Goal: Task Accomplishment & Management: Complete application form

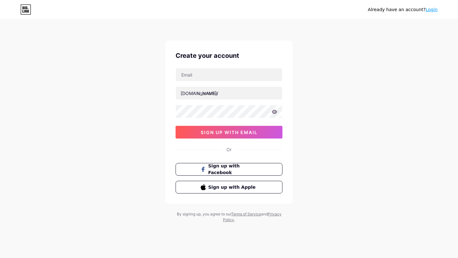
click at [256, 126] on div "bio.link/ 0cAFcWeA66PUMsDT7Zd8j-1VbK1oxJYd6CHlO-vNR7JdlTb8-ex9Ak_tyROPcIbOiZHmc…" at bounding box center [229, 103] width 107 height 71
click at [251, 129] on button "sign up with email" at bounding box center [229, 132] width 107 height 13
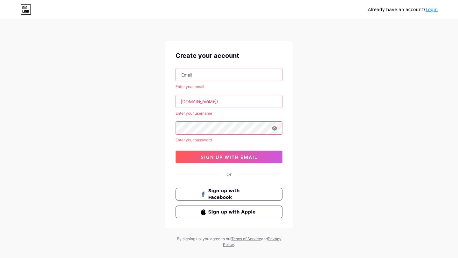
click at [204, 75] on input "text" at bounding box center [229, 74] width 106 height 13
click at [211, 98] on input "text" at bounding box center [229, 101] width 106 height 13
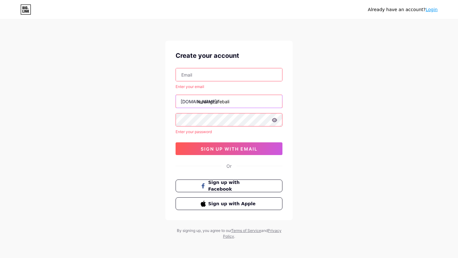
type input "loadingcafebali"
click at [197, 75] on input "text" at bounding box center [229, 74] width 106 height 13
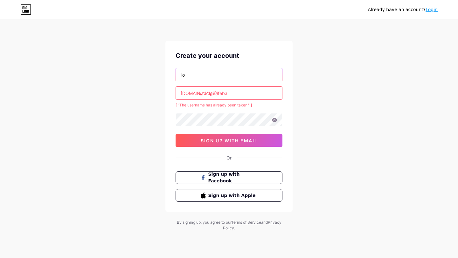
type input "l"
click at [432, 9] on link "Login" at bounding box center [432, 9] width 12 height 5
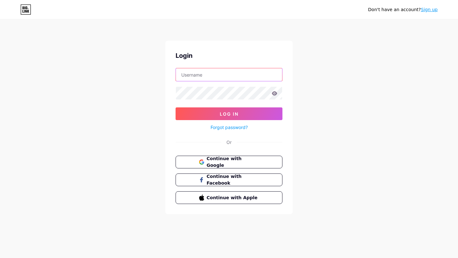
click at [247, 73] on input "text" at bounding box center [229, 74] width 106 height 13
